Goal: Book appointment/travel/reservation

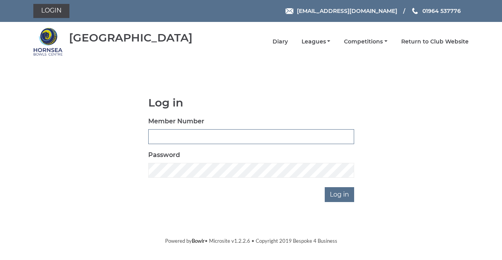
click at [168, 134] on input "Member Number" at bounding box center [251, 136] width 206 height 15
type input "0865"
click at [325, 187] on input "Log in" at bounding box center [339, 194] width 29 height 15
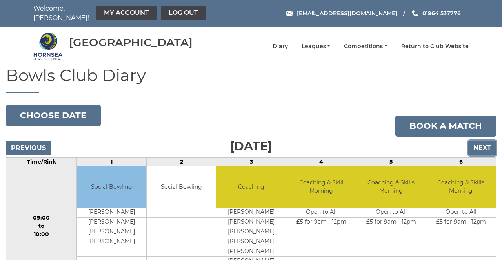
click at [482, 145] on input "Next" at bounding box center [482, 148] width 28 height 15
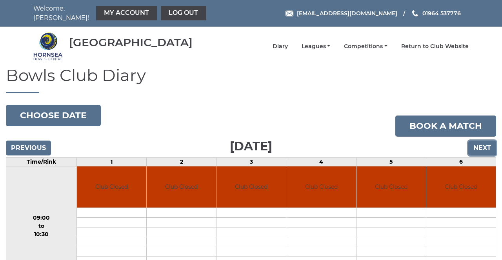
click at [482, 143] on input "Next" at bounding box center [482, 148] width 28 height 15
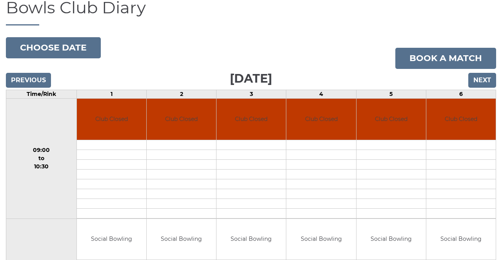
scroll to position [73, 0]
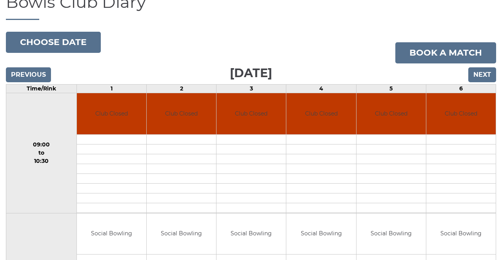
click at [176, 177] on td at bounding box center [181, 179] width 69 height 10
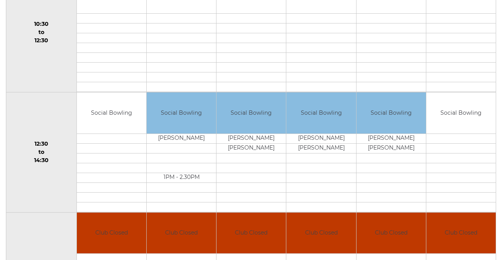
scroll to position [315, 0]
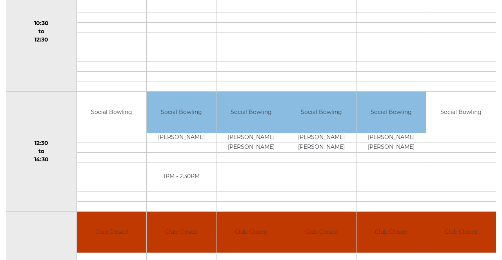
click at [457, 143] on td at bounding box center [460, 148] width 69 height 10
click at [463, 100] on td "Social Bowling" at bounding box center [460, 112] width 69 height 41
click at [462, 105] on td "Social Bowling" at bounding box center [460, 112] width 69 height 41
click at [465, 152] on td at bounding box center [460, 157] width 69 height 10
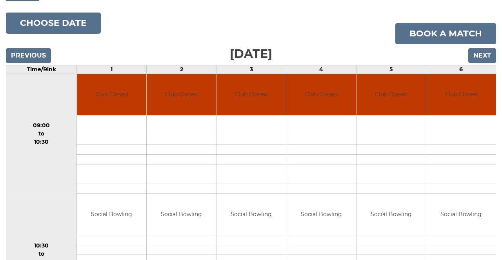
scroll to position [92, 0]
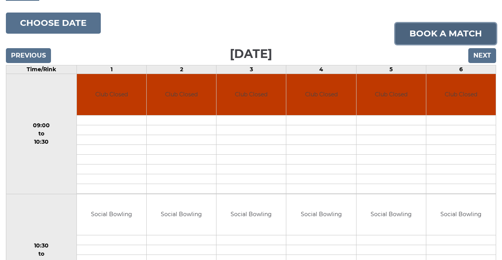
click at [436, 25] on link "Book a match" at bounding box center [445, 33] width 101 height 21
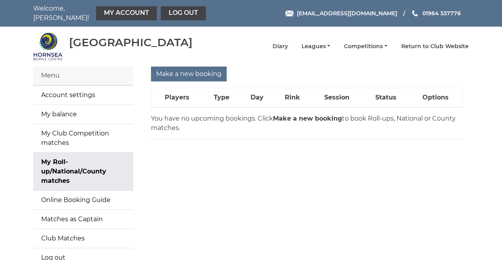
click at [64, 164] on link "My Roll-up/National/County matches" at bounding box center [83, 172] width 100 height 38
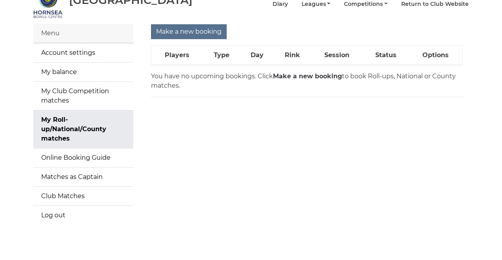
scroll to position [53, 0]
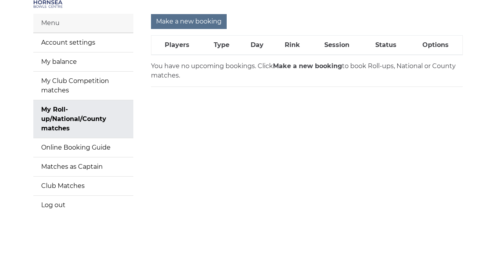
click at [65, 118] on link "My Roll-up/National/County matches" at bounding box center [83, 119] width 100 height 38
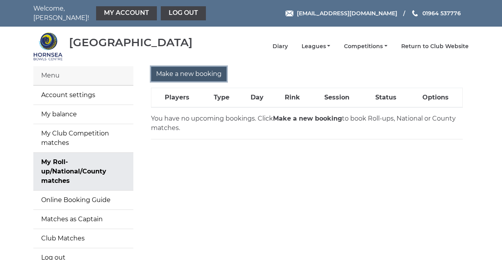
click at [181, 68] on input "Make a new booking" at bounding box center [189, 74] width 76 height 15
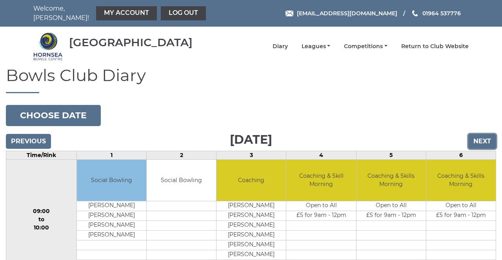
click at [481, 138] on input "Next" at bounding box center [482, 141] width 28 height 15
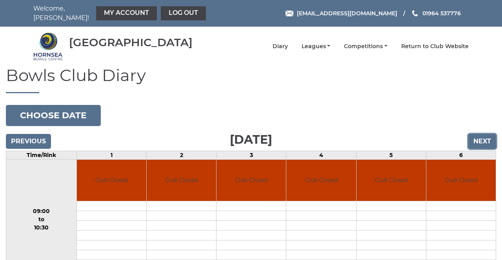
click at [476, 140] on input "Next" at bounding box center [482, 141] width 28 height 15
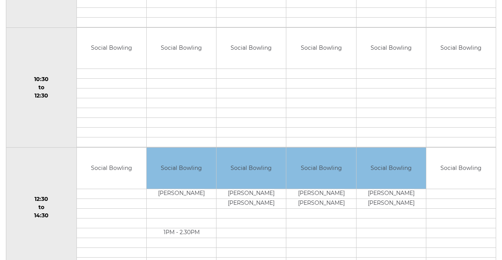
scroll to position [256, 0]
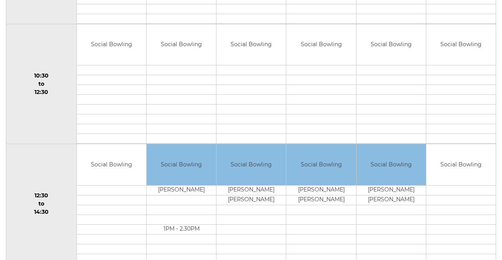
click at [0, 0] on div "Book slot" at bounding box center [0, 0] width 0 height 0
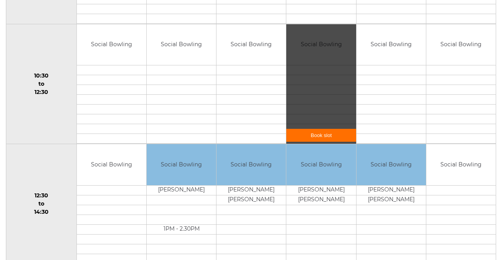
click at [0, 0] on div "Book slot" at bounding box center [0, 0] width 0 height 0
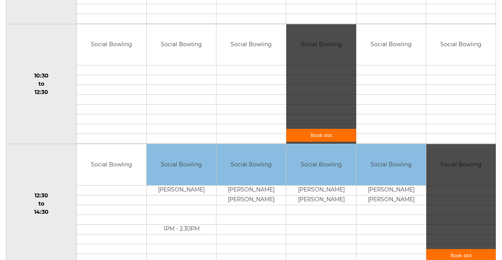
click at [317, 24] on div "Book slot" at bounding box center [320, 84] width 69 height 120
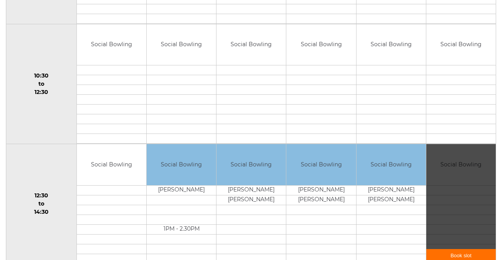
scroll to position [267, 0]
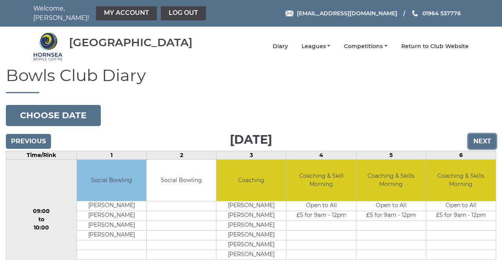
click at [483, 138] on input "Next" at bounding box center [482, 141] width 28 height 15
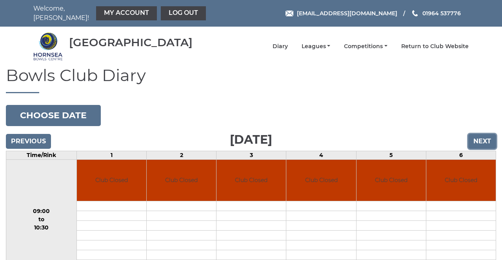
click at [480, 136] on input "Next" at bounding box center [482, 141] width 28 height 15
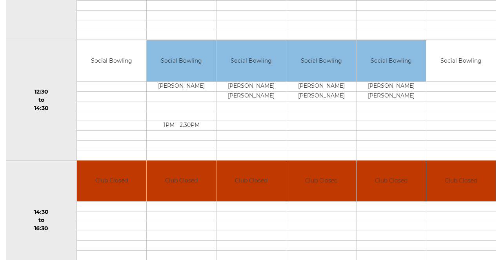
scroll to position [363, 0]
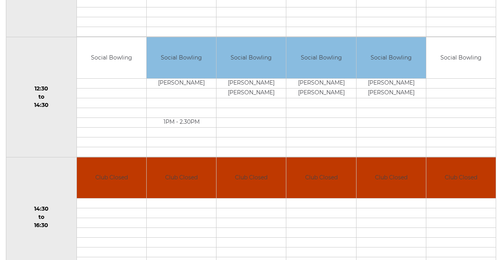
click at [0, 0] on div "Book slot" at bounding box center [0, 0] width 0 height 0
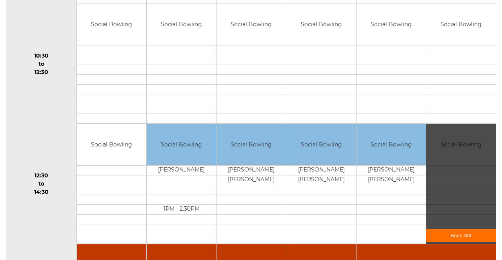
scroll to position [276, 0]
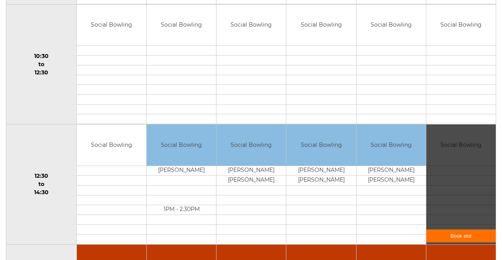
click at [462, 230] on link "Book slot" at bounding box center [460, 236] width 69 height 13
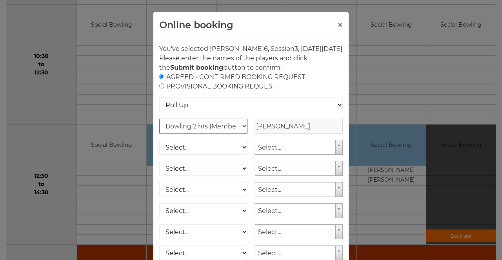
click at [181, 130] on select "Club Competition (Member) National (Member) Bowling 1.5 hrs (Member) Junior (Up…" at bounding box center [203, 126] width 88 height 15
select select "1_48"
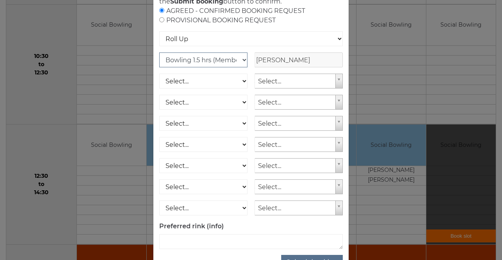
scroll to position [78, 0]
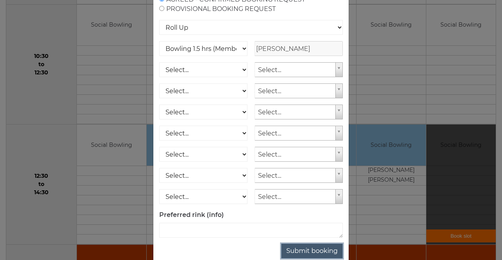
click at [308, 259] on button "Submit booking" at bounding box center [312, 251] width 62 height 15
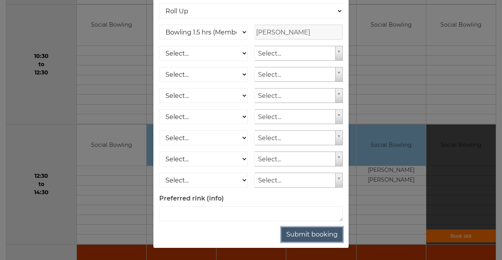
scroll to position [101, 0]
click at [311, 233] on button "Submit booking" at bounding box center [312, 234] width 62 height 15
click at [313, 238] on button "Submit booking" at bounding box center [312, 234] width 62 height 15
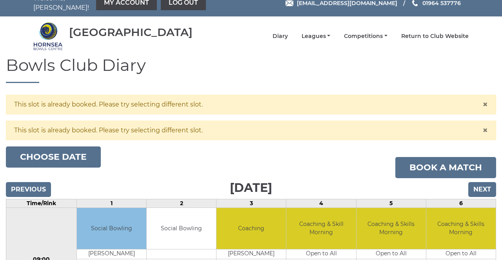
scroll to position [9, 0]
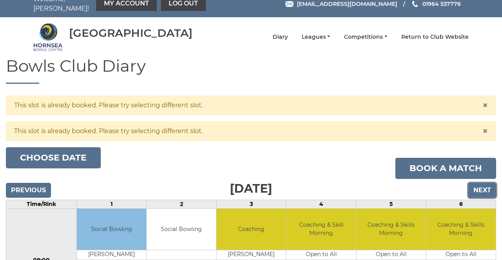
click at [481, 185] on input "Next" at bounding box center [482, 190] width 28 height 15
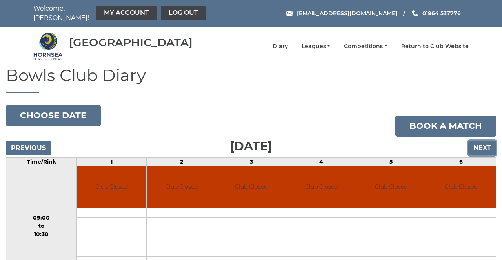
click at [482, 145] on input "Next" at bounding box center [482, 148] width 28 height 15
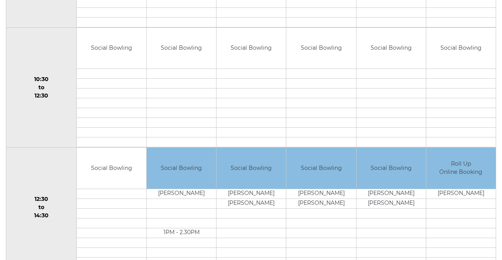
scroll to position [260, 0]
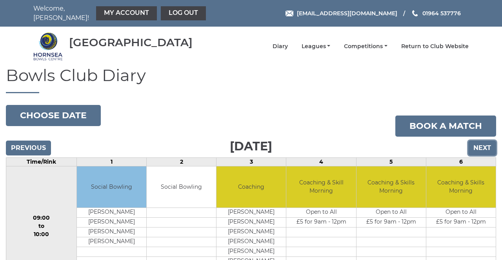
click at [478, 141] on input "Next" at bounding box center [482, 148] width 28 height 15
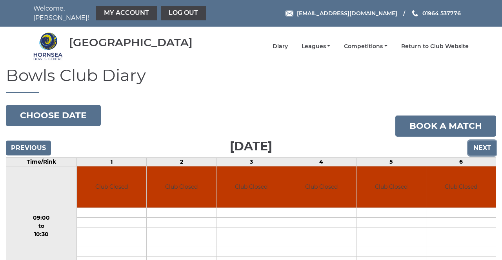
click at [479, 145] on input "Next" at bounding box center [482, 148] width 28 height 15
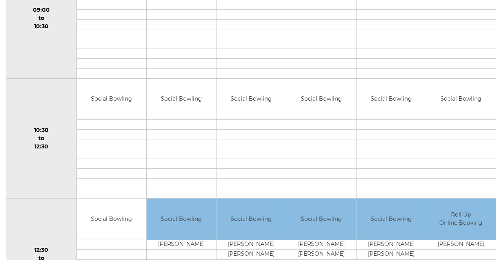
scroll to position [219, 0]
